Goal: Information Seeking & Learning: Learn about a topic

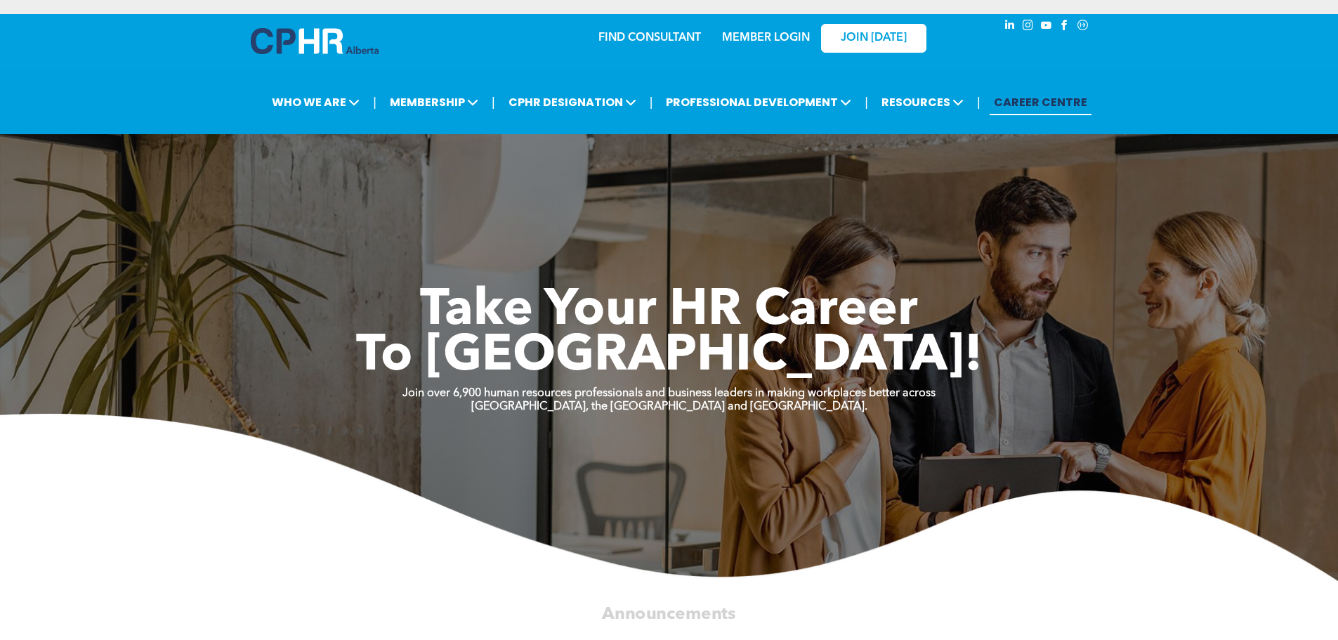
click at [630, 37] on link "FIND CONSULTANT" at bounding box center [649, 37] width 103 height 11
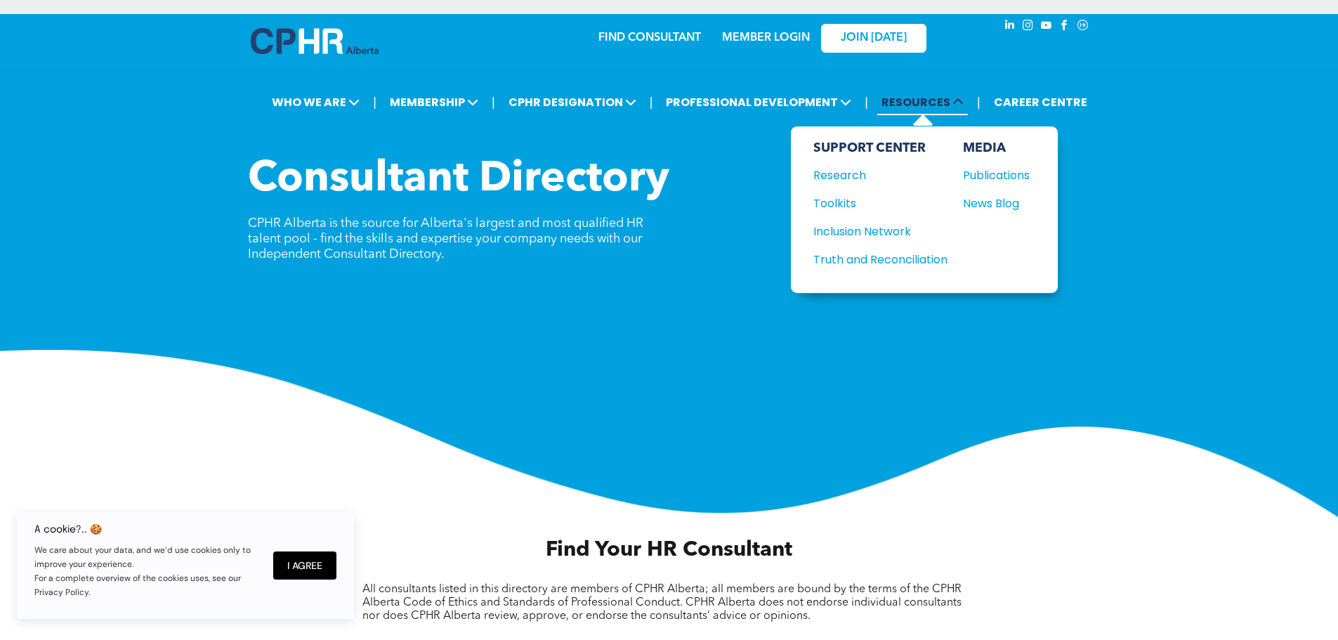
click at [912, 106] on span "RESOURCES" at bounding box center [922, 102] width 91 height 26
click at [845, 207] on div "Toolkits" at bounding box center [873, 204] width 121 height 18
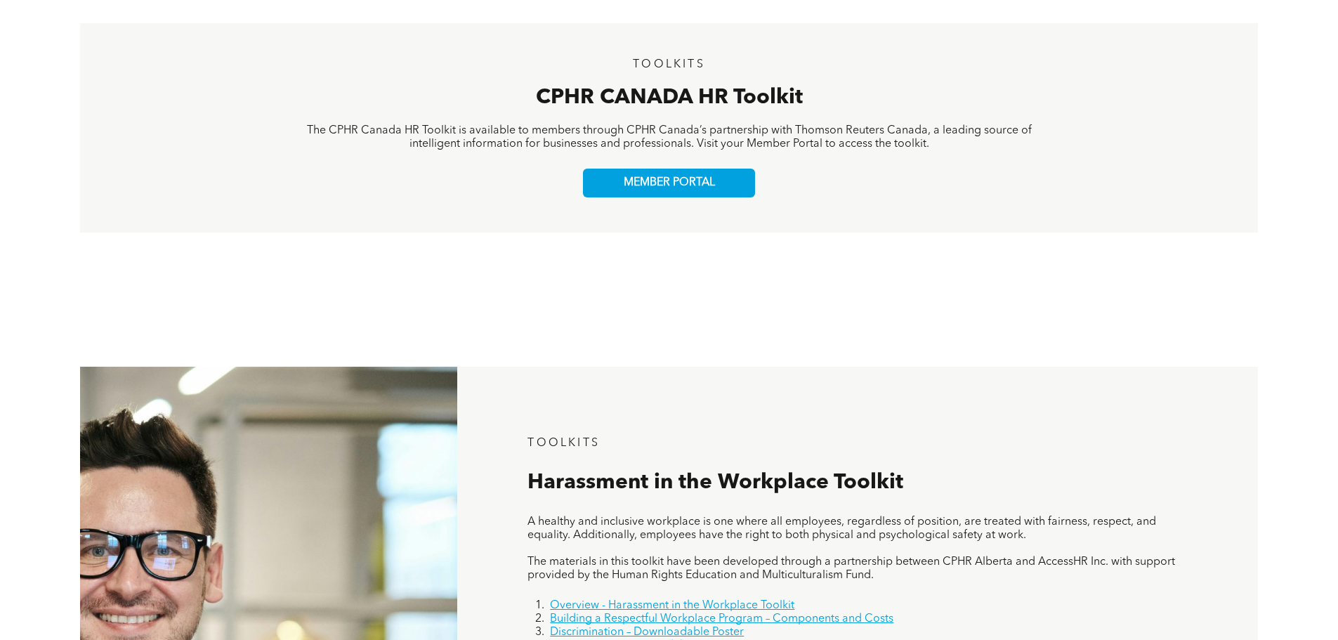
scroll to position [211, 0]
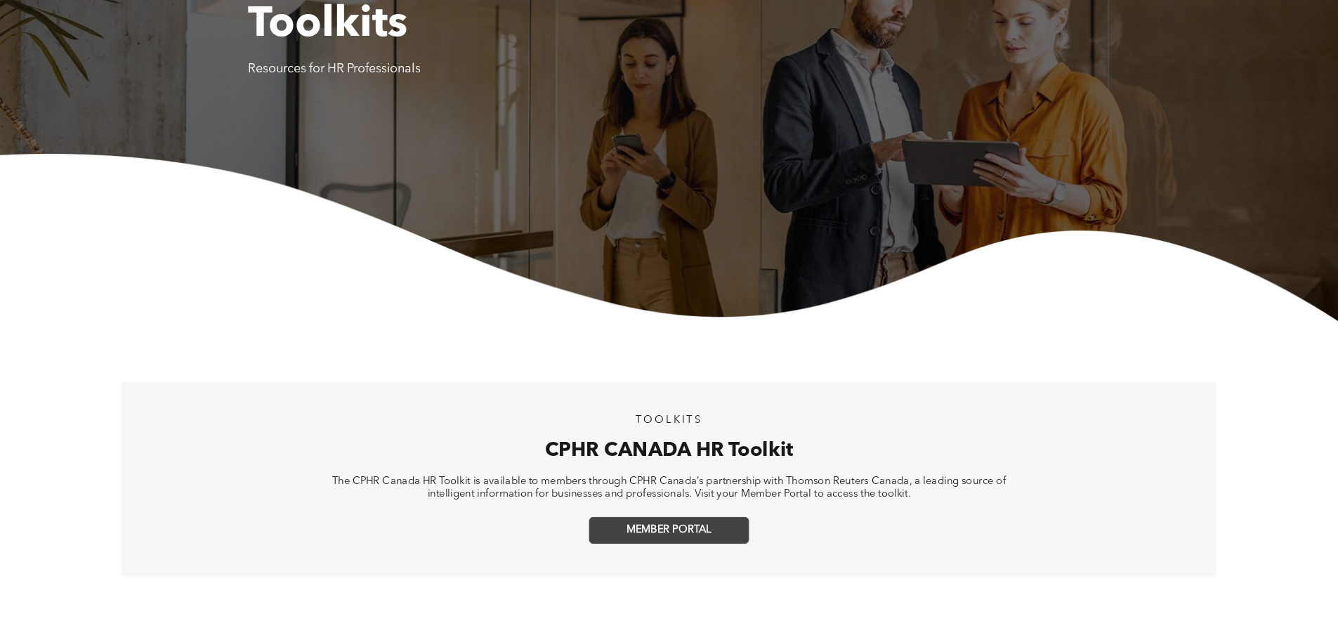
click at [689, 528] on span "MEMBER PORTAL" at bounding box center [668, 530] width 85 height 13
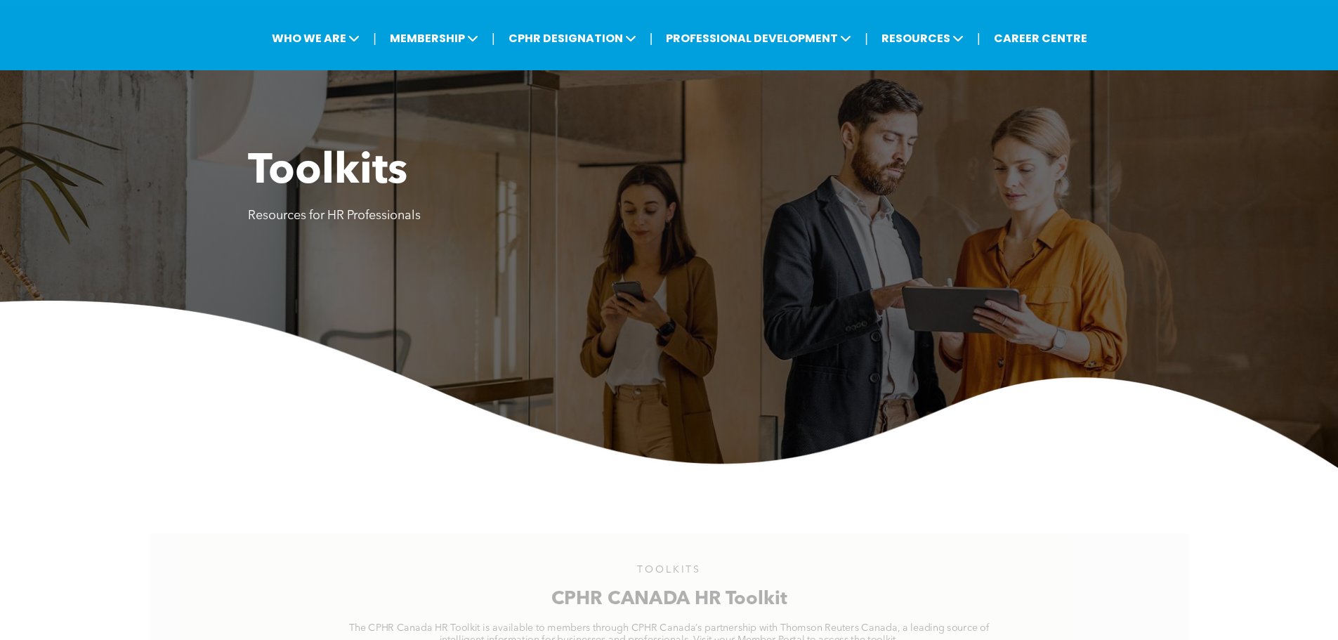
scroll to position [0, 0]
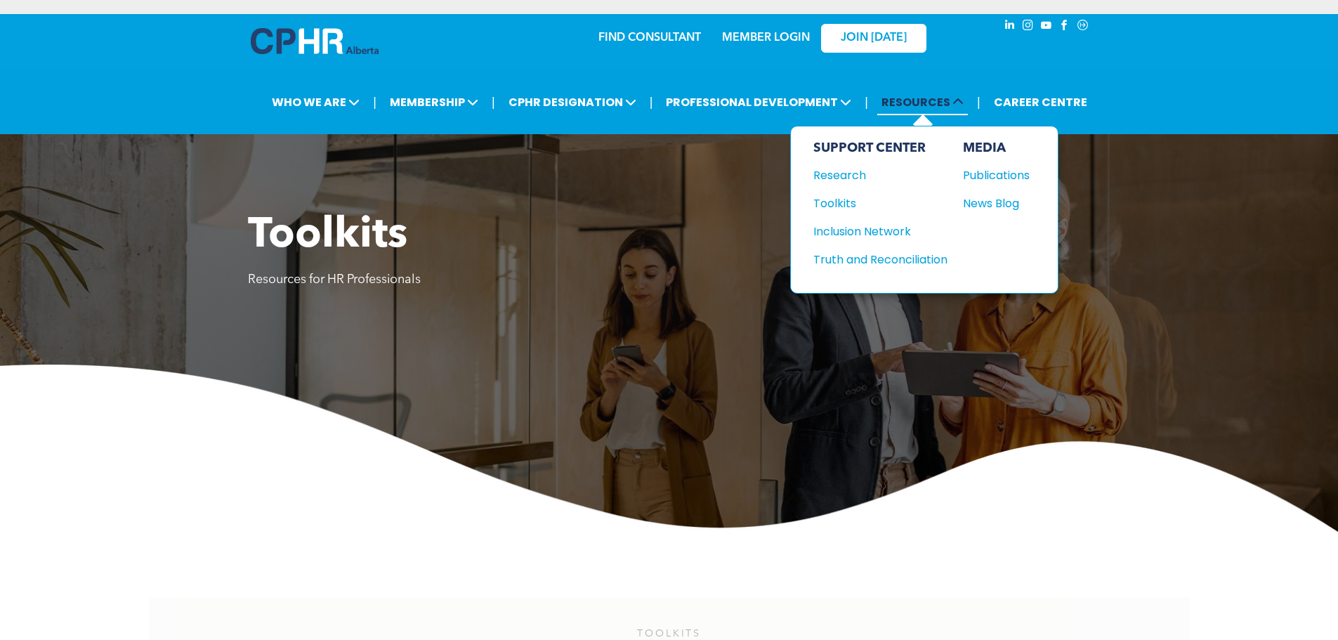
click at [912, 101] on span "RESOURCES" at bounding box center [922, 102] width 91 height 26
click at [835, 169] on div "Research" at bounding box center [873, 175] width 121 height 18
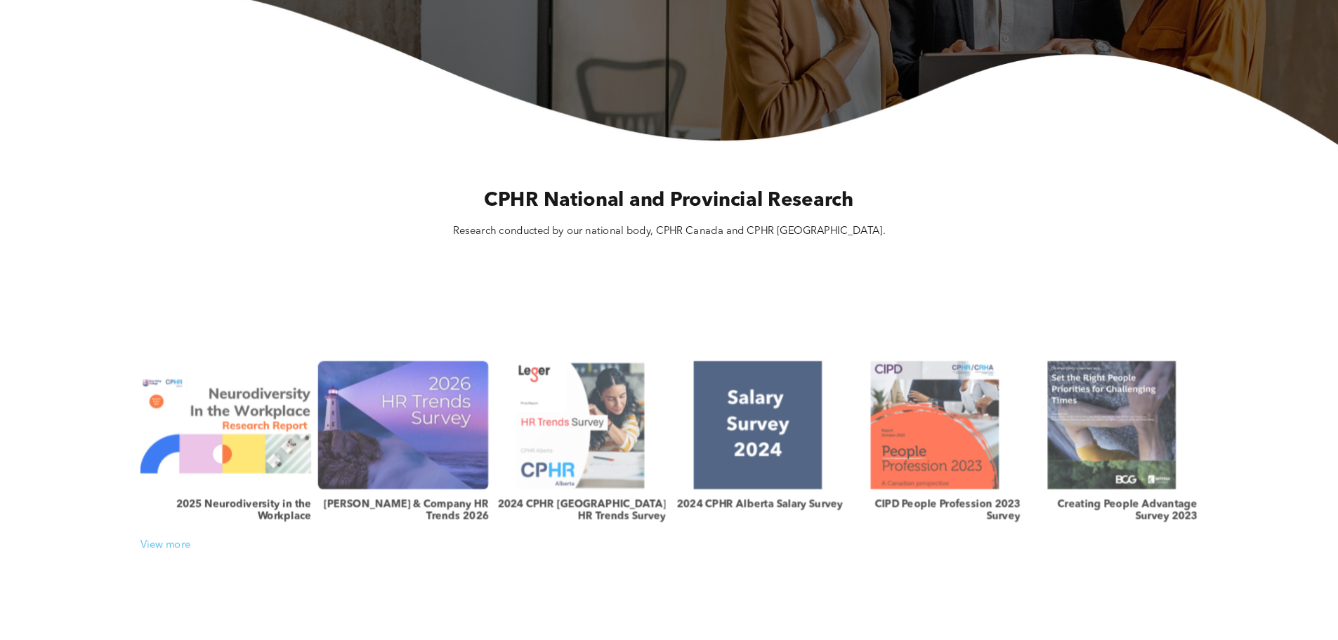
scroll to position [421, 0]
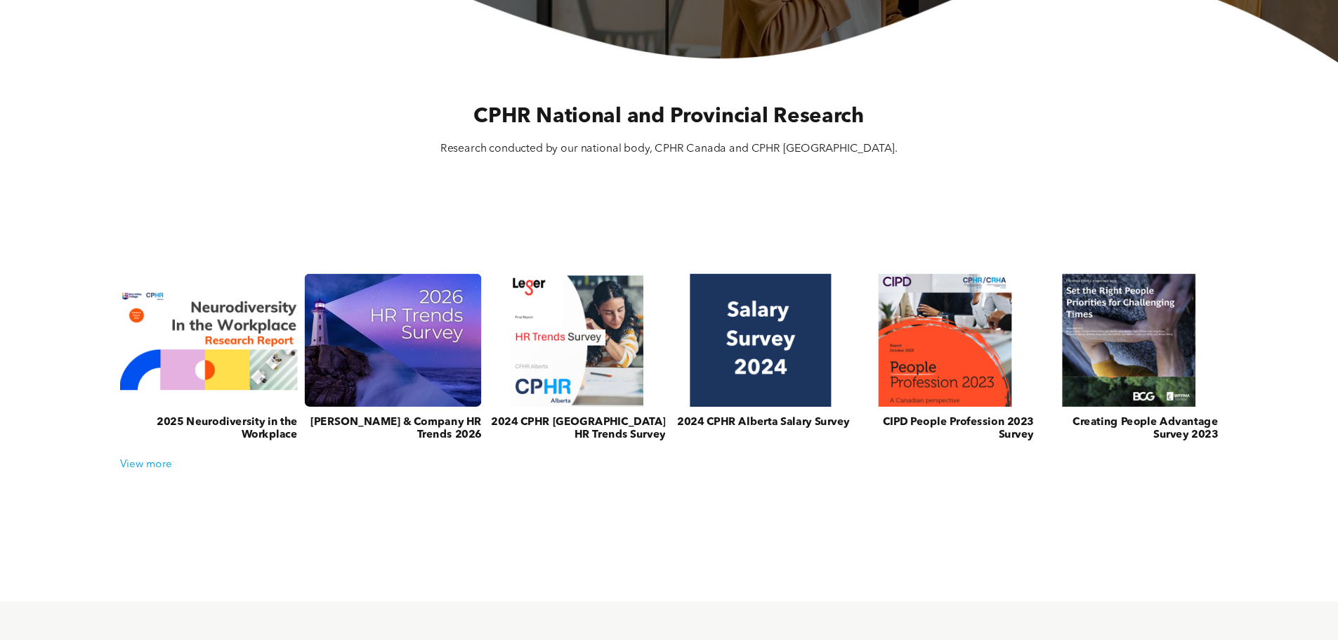
click at [762, 355] on link at bounding box center [761, 340] width 188 height 141
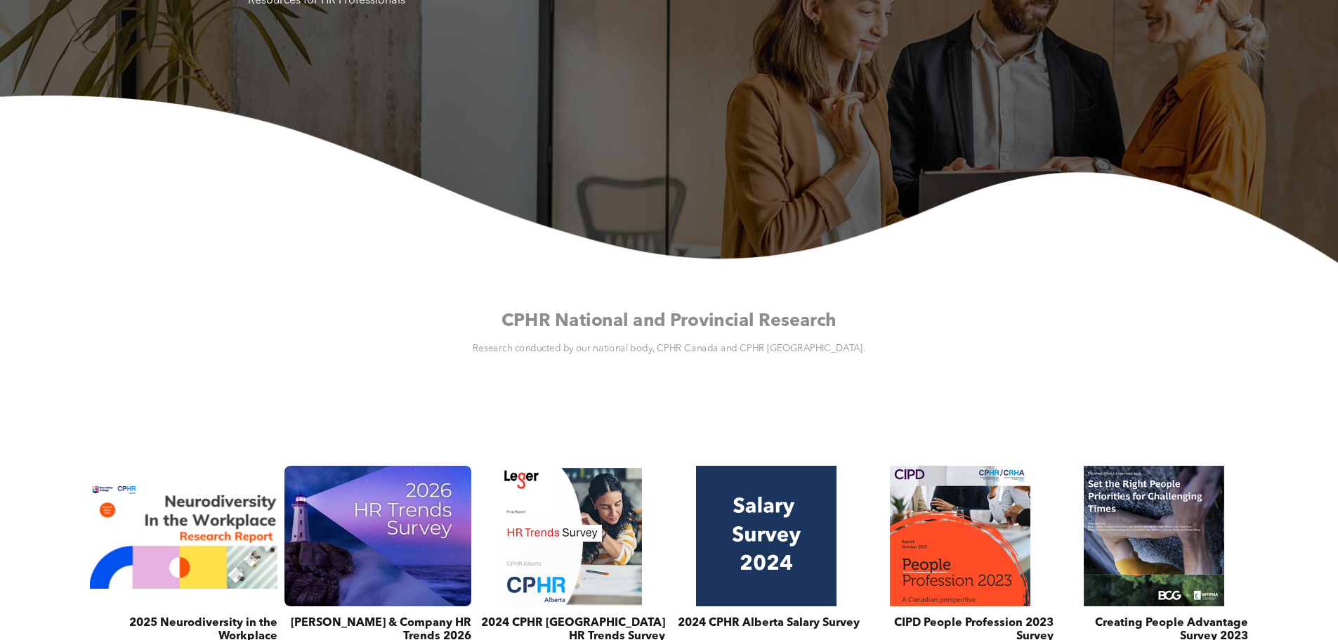
scroll to position [0, 0]
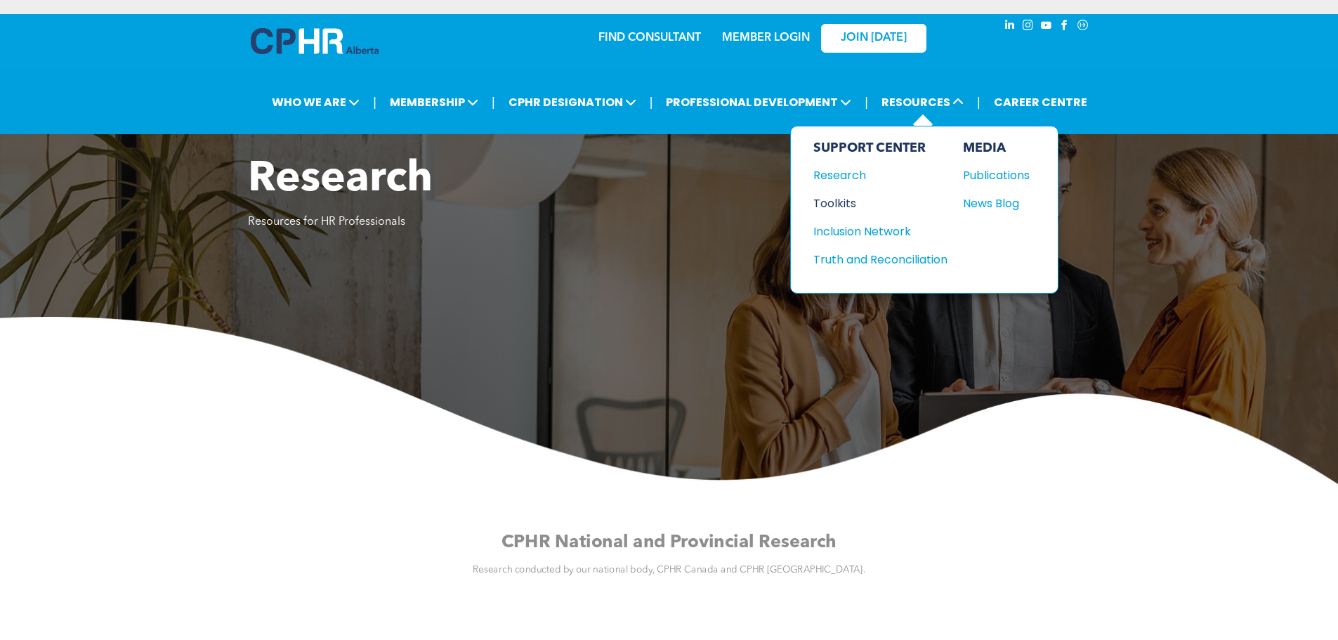
click at [843, 197] on div "Toolkits" at bounding box center [873, 204] width 121 height 18
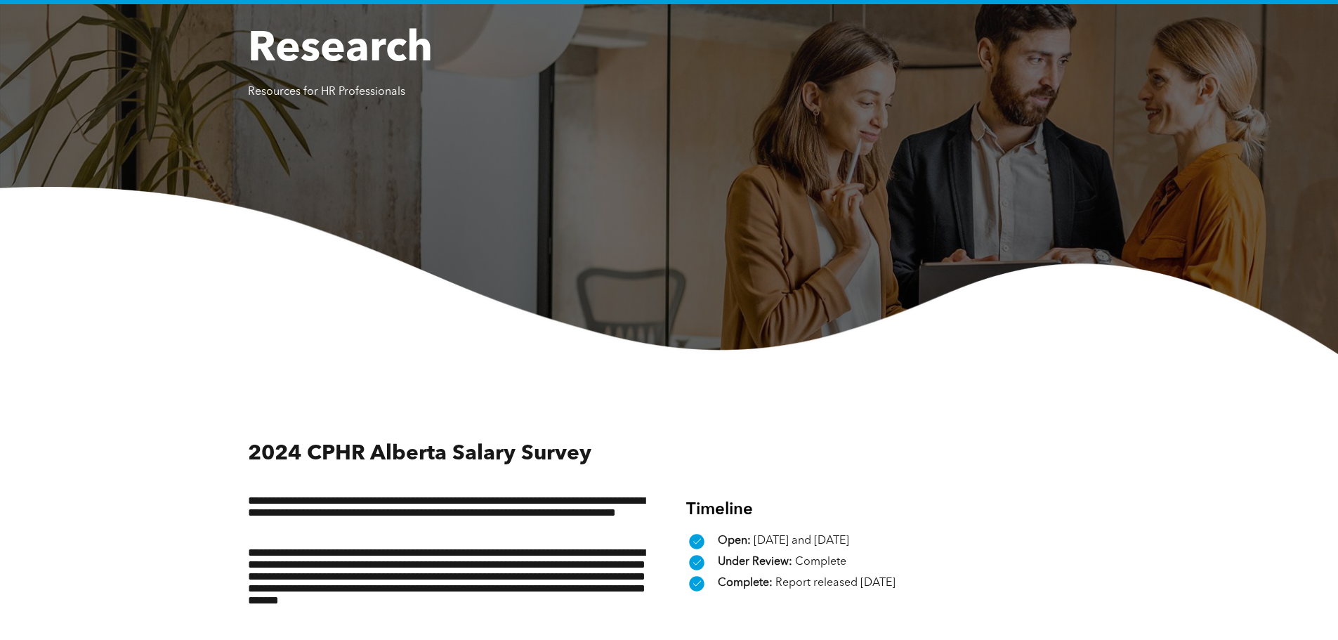
scroll to position [351, 0]
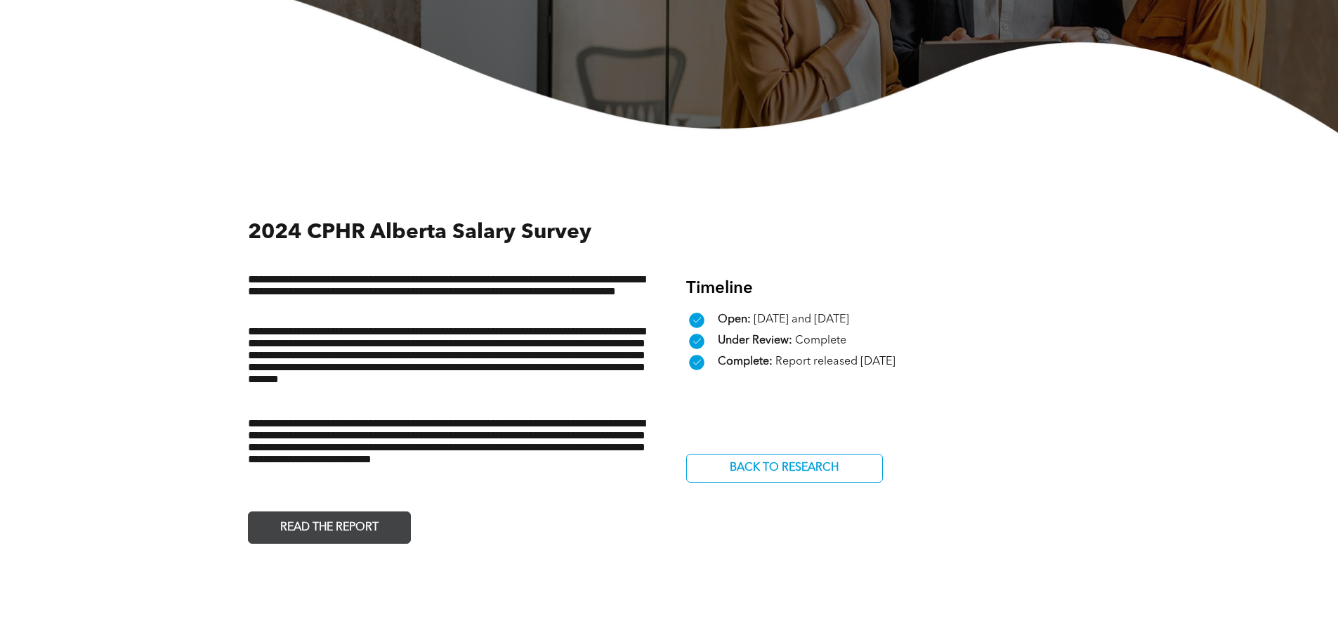
click at [301, 519] on span "READ THE REPORT" at bounding box center [329, 527] width 108 height 27
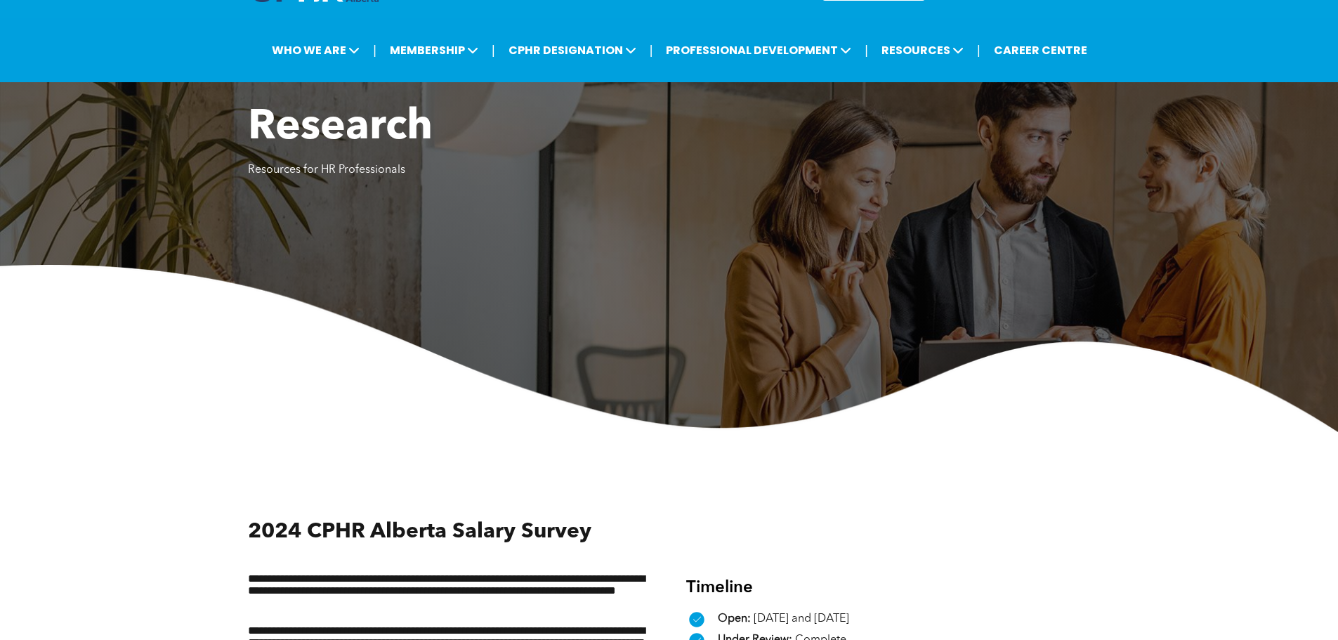
scroll to position [0, 0]
